Goal: Transaction & Acquisition: Book appointment/travel/reservation

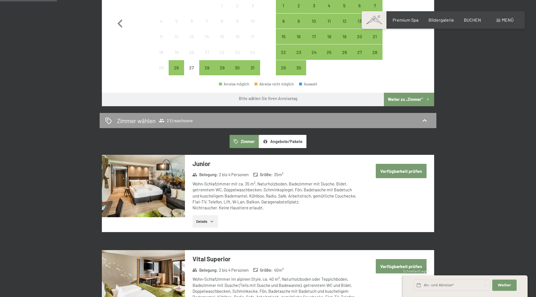
scroll to position [109, 0]
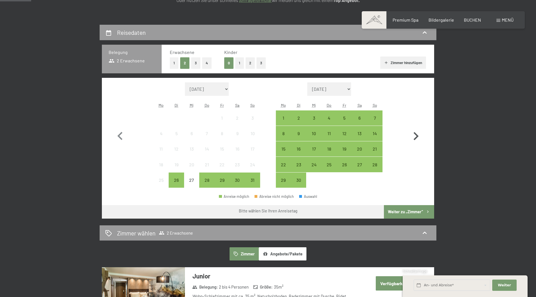
click at [419, 136] on icon "button" at bounding box center [416, 136] width 16 height 16
select select "2025-09-01"
select select "2025-10-01"
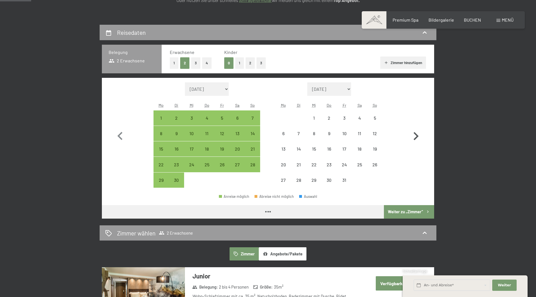
select select "2025-09-01"
select select "2025-10-01"
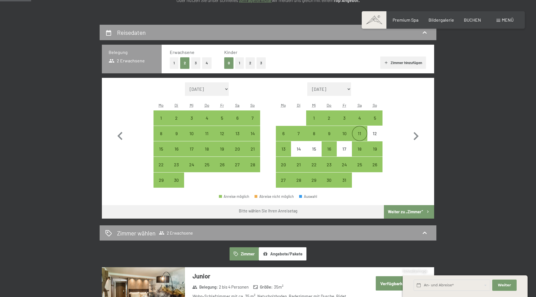
click at [360, 136] on div "11" at bounding box center [360, 138] width 14 height 14
select select "2025-09-01"
select select "2025-10-01"
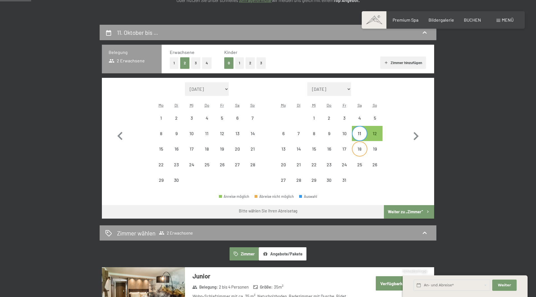
click at [359, 150] on div "18" at bounding box center [360, 154] width 14 height 14
select select "2025-09-01"
select select "2025-10-01"
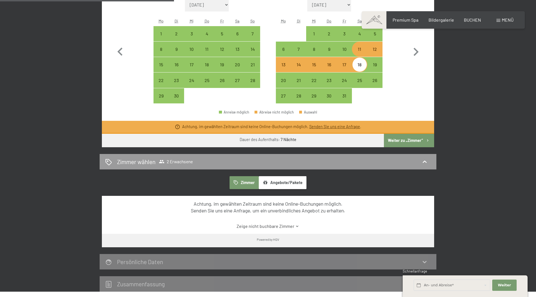
click at [407, 139] on button "Weiter zu „Zimmer“" at bounding box center [409, 140] width 50 height 13
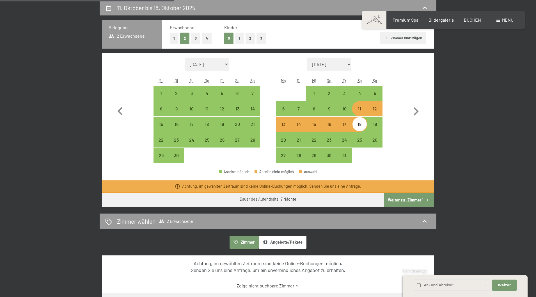
select select "2025-09-01"
select select "2025-10-01"
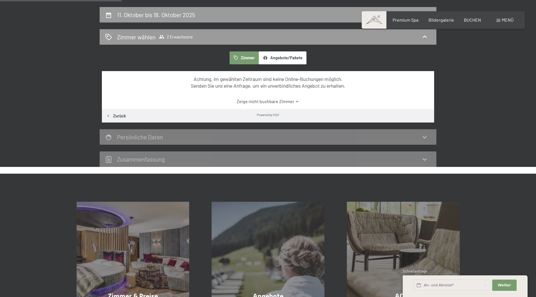
scroll to position [0, 0]
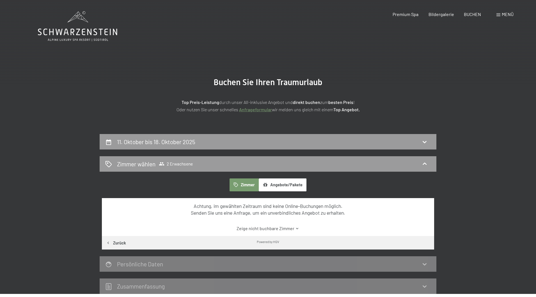
click at [503, 16] on span "Menü" at bounding box center [508, 14] width 12 height 5
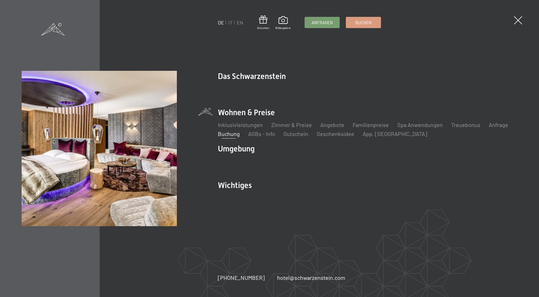
click at [513, 19] on div "DE IT EN Gutschein Bildergalerie Anfragen Buchen DE IT EN Das Schwarzenstein Ne…" at bounding box center [269, 148] width 539 height 297
click at [521, 19] on span at bounding box center [518, 21] width 12 height 12
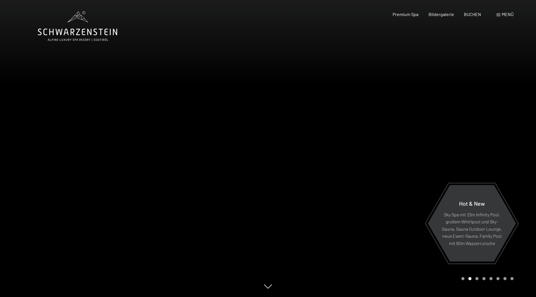
click at [503, 14] on span "Menü" at bounding box center [508, 14] width 12 height 5
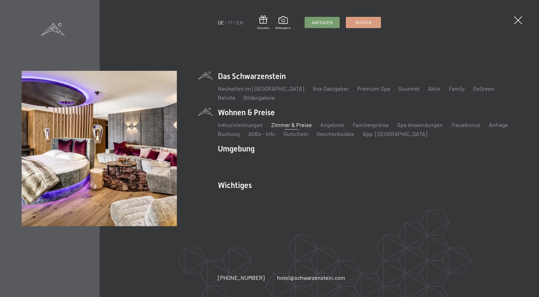
click at [300, 124] on link "Zimmer & Preise" at bounding box center [291, 124] width 41 height 7
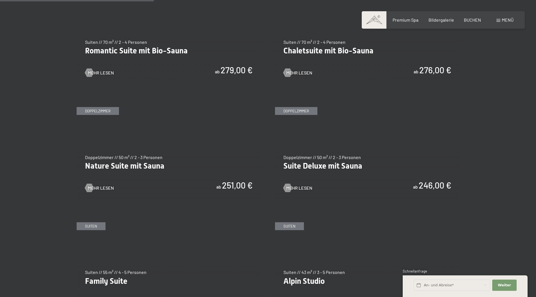
scroll to position [505, 0]
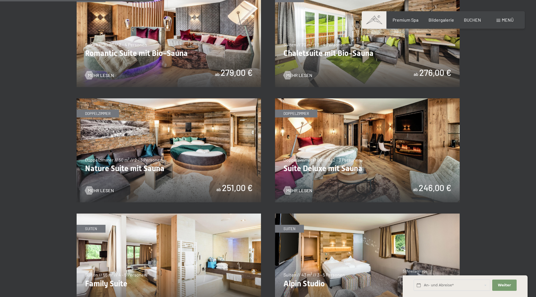
click at [198, 157] on img at bounding box center [169, 150] width 185 height 104
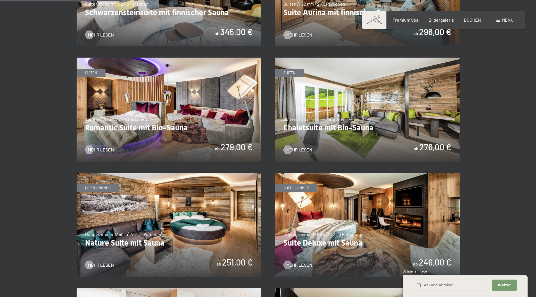
scroll to position [393, 0]
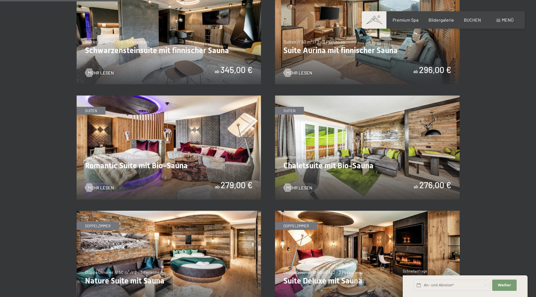
click at [352, 169] on img at bounding box center [367, 147] width 185 height 104
click at [222, 152] on img at bounding box center [169, 147] width 185 height 104
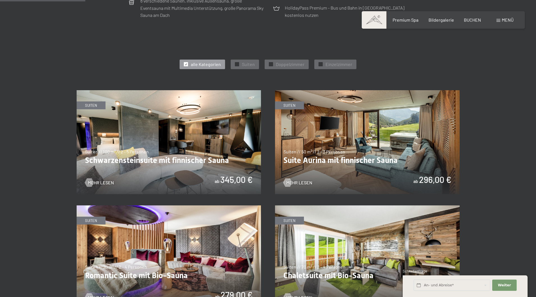
scroll to position [281, 0]
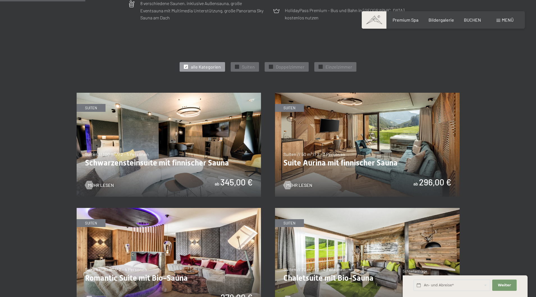
click at [219, 162] on span "Einwilligung Marketing*" at bounding box center [237, 165] width 46 height 6
click at [211, 162] on input "Einwilligung Marketing*" at bounding box center [209, 165] width 6 height 6
checkbox input "false"
click at [229, 182] on img at bounding box center [169, 145] width 185 height 104
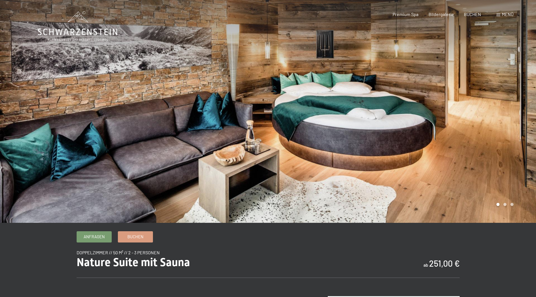
click at [528, 108] on div at bounding box center [402, 111] width 268 height 223
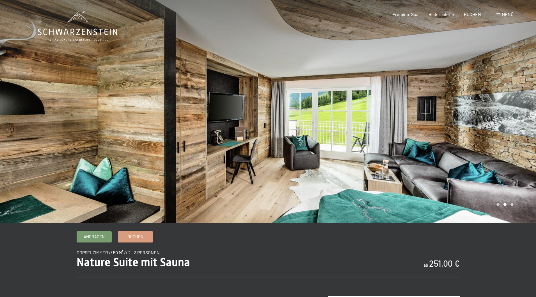
click at [528, 108] on div at bounding box center [402, 111] width 268 height 223
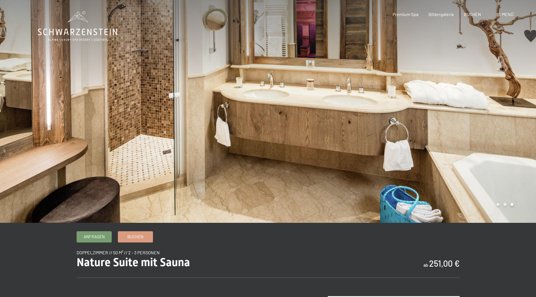
click at [528, 108] on div at bounding box center [402, 111] width 268 height 223
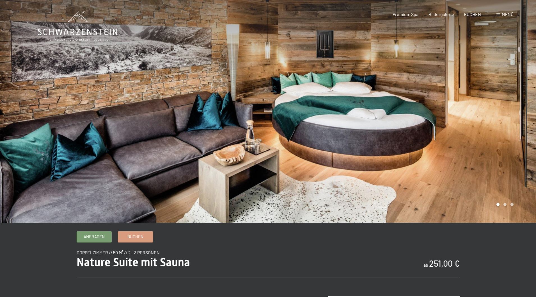
click at [528, 108] on div at bounding box center [402, 111] width 268 height 223
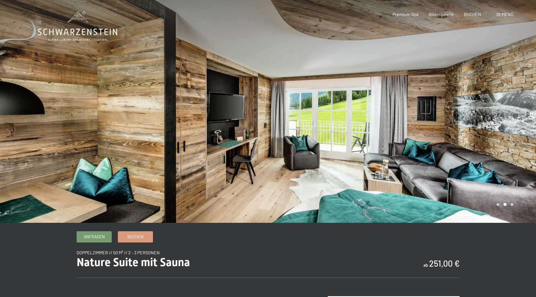
click at [528, 108] on div at bounding box center [402, 111] width 268 height 223
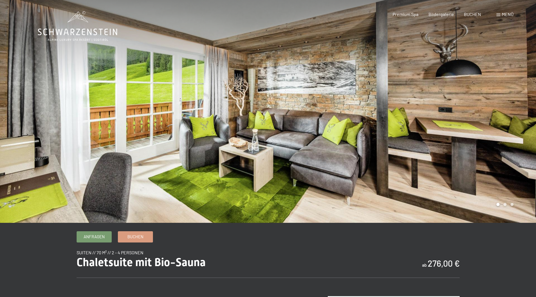
click at [500, 128] on div at bounding box center [402, 111] width 268 height 223
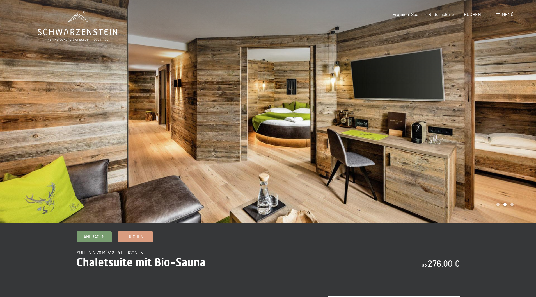
click at [500, 127] on div at bounding box center [402, 111] width 268 height 223
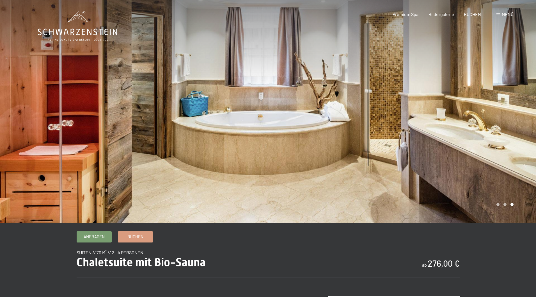
click at [500, 127] on div at bounding box center [402, 111] width 268 height 223
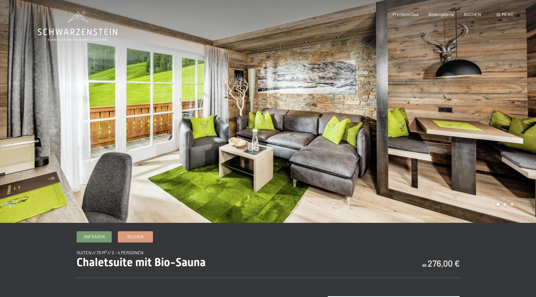
click at [500, 127] on div at bounding box center [402, 111] width 268 height 223
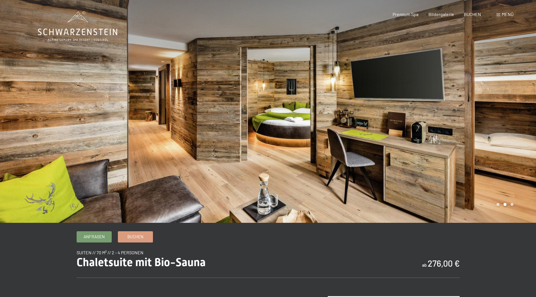
click at [500, 127] on div at bounding box center [402, 111] width 268 height 223
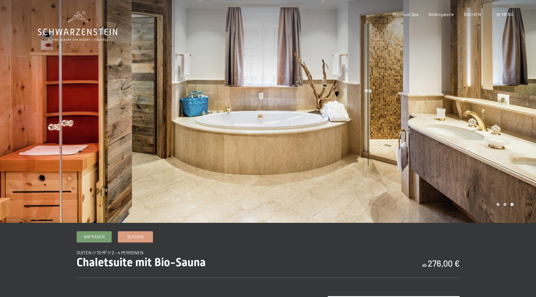
click at [500, 127] on div at bounding box center [402, 111] width 268 height 223
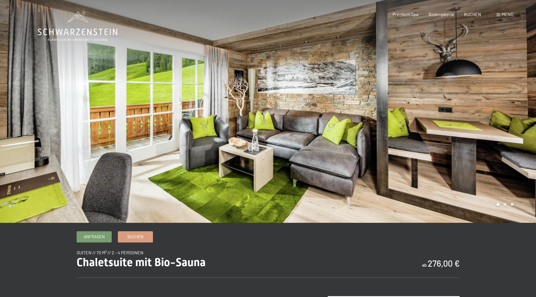
click at [500, 127] on div at bounding box center [402, 111] width 268 height 223
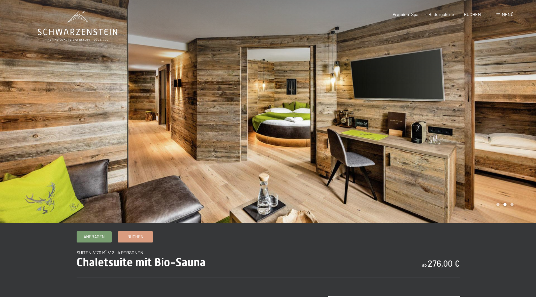
click at [500, 127] on div at bounding box center [402, 111] width 268 height 223
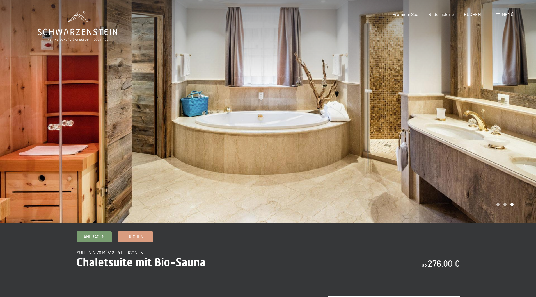
click at [500, 127] on div at bounding box center [402, 111] width 268 height 223
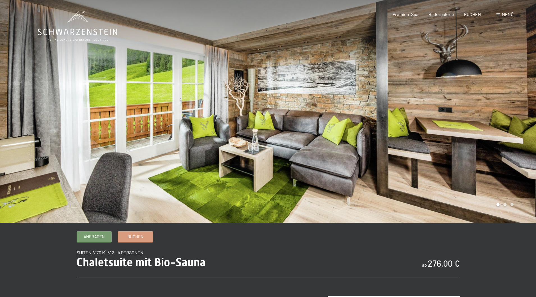
click at [500, 127] on div at bounding box center [402, 111] width 268 height 223
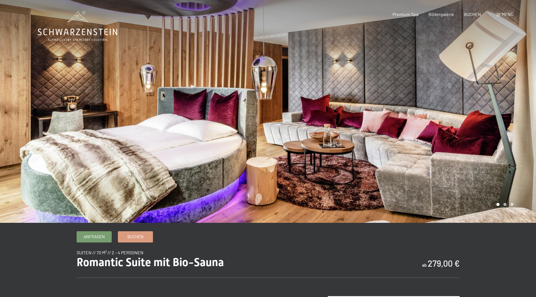
click at [481, 134] on div at bounding box center [402, 111] width 268 height 223
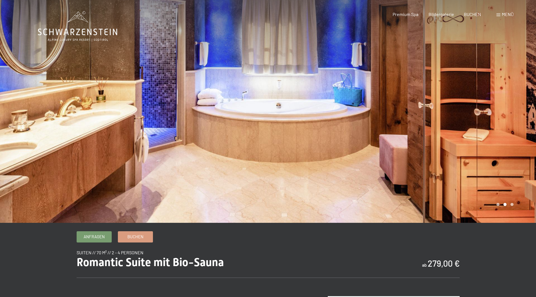
click at [481, 134] on div at bounding box center [402, 111] width 268 height 223
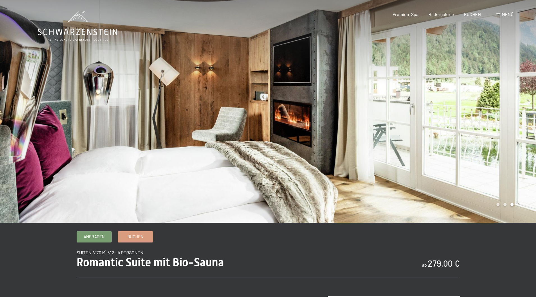
click at [481, 134] on div at bounding box center [402, 111] width 268 height 223
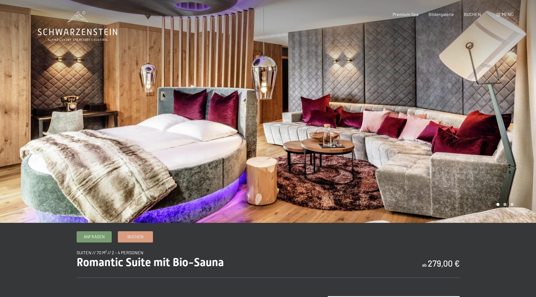
click at [481, 134] on div at bounding box center [402, 111] width 268 height 223
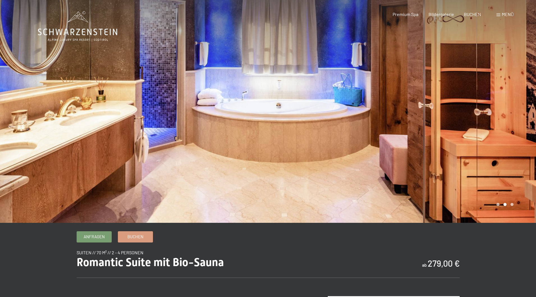
click at [481, 134] on div at bounding box center [402, 111] width 268 height 223
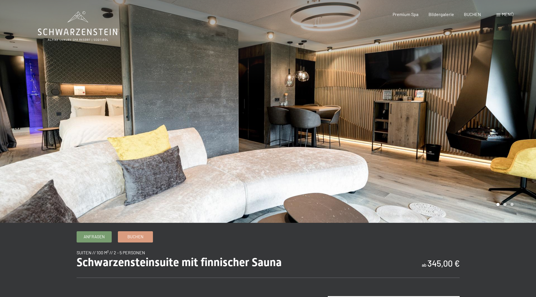
click at [478, 130] on div at bounding box center [402, 111] width 268 height 223
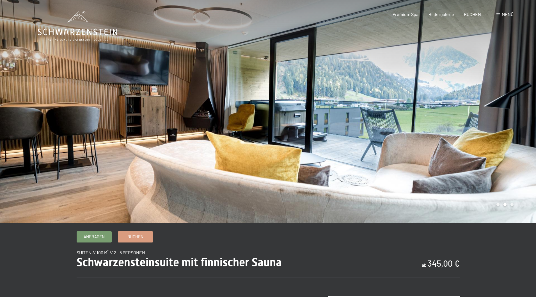
click at [478, 130] on div at bounding box center [402, 111] width 268 height 223
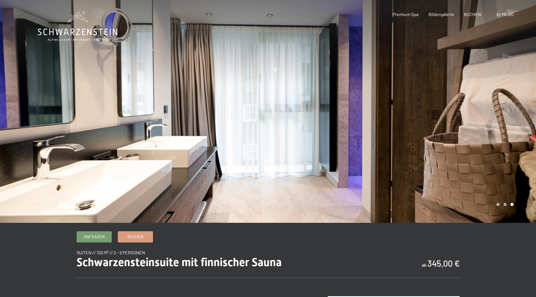
click at [478, 130] on div at bounding box center [402, 111] width 268 height 223
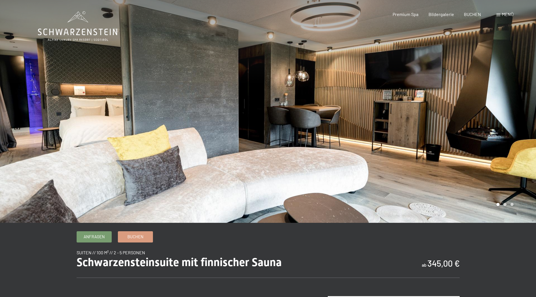
click at [478, 130] on div at bounding box center [402, 111] width 268 height 223
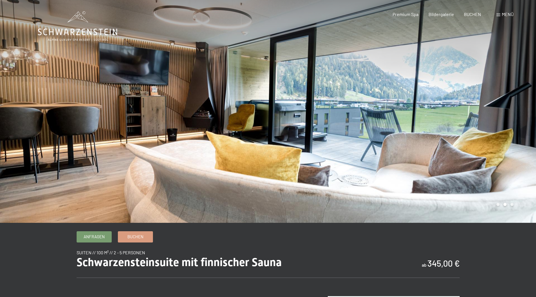
click at [478, 130] on div at bounding box center [402, 111] width 268 height 223
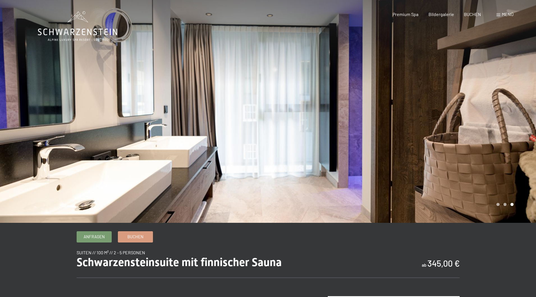
click at [478, 130] on div at bounding box center [402, 111] width 268 height 223
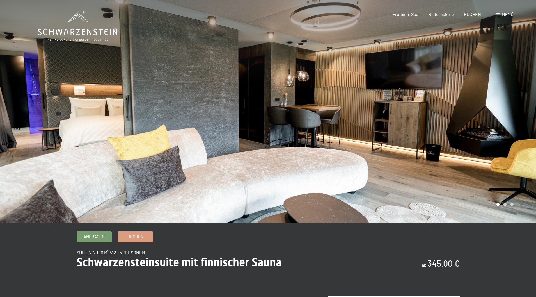
click at [478, 130] on div at bounding box center [402, 111] width 268 height 223
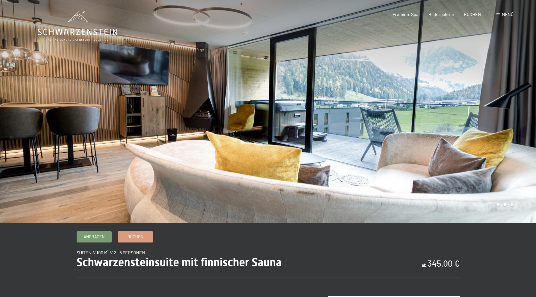
click at [478, 130] on div at bounding box center [402, 111] width 268 height 223
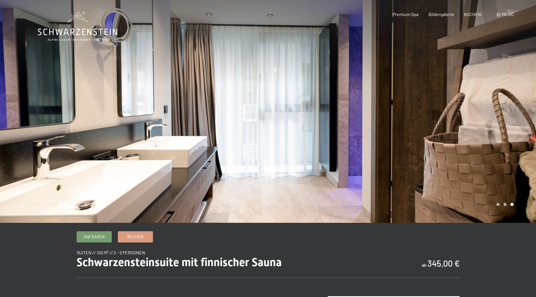
click at [478, 130] on div at bounding box center [402, 111] width 268 height 223
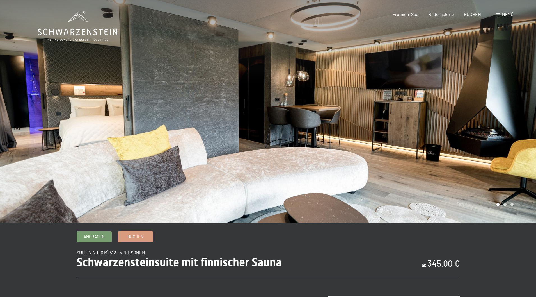
click at [478, 130] on div at bounding box center [402, 111] width 268 height 223
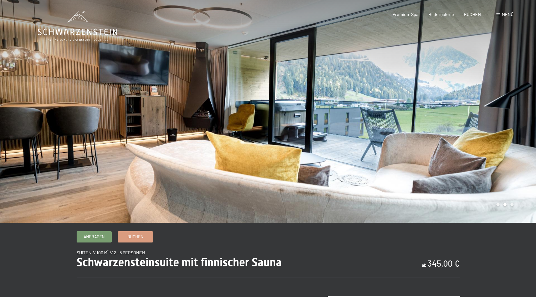
click at [478, 130] on div at bounding box center [402, 111] width 268 height 223
